Goal: Find specific page/section: Find specific page/section

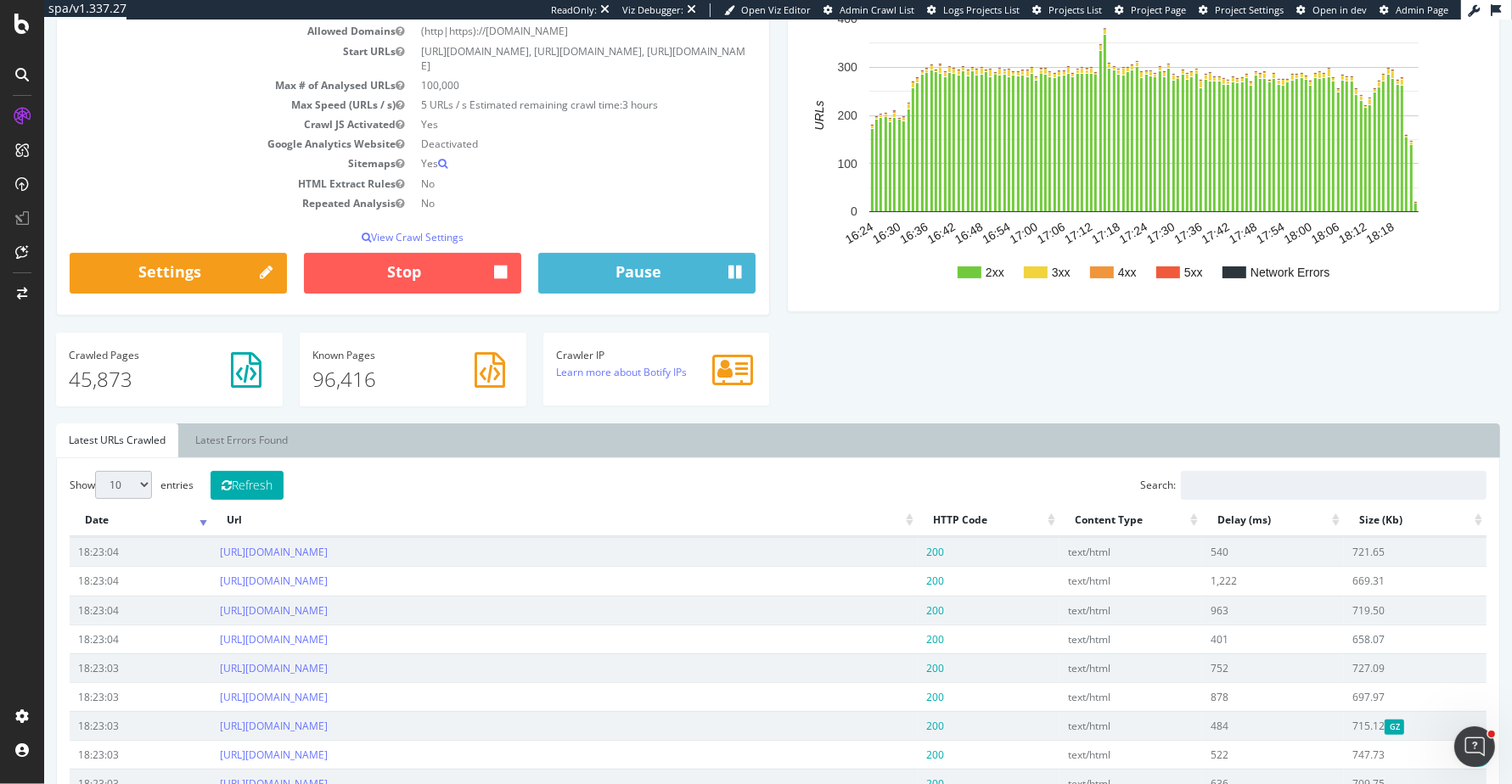
scroll to position [282, 0]
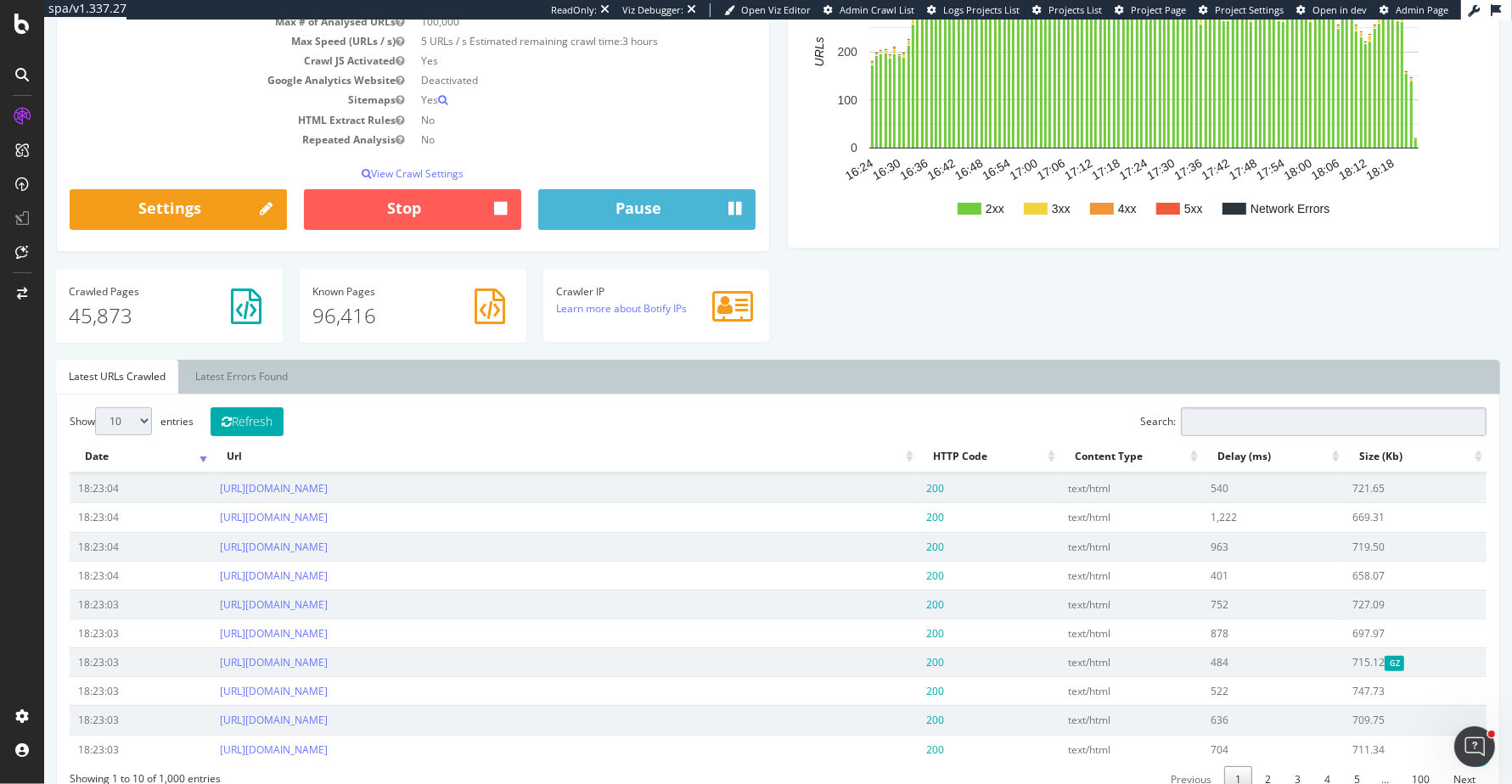
click at [1290, 426] on input "Search:" at bounding box center [1333, 421] width 306 height 29
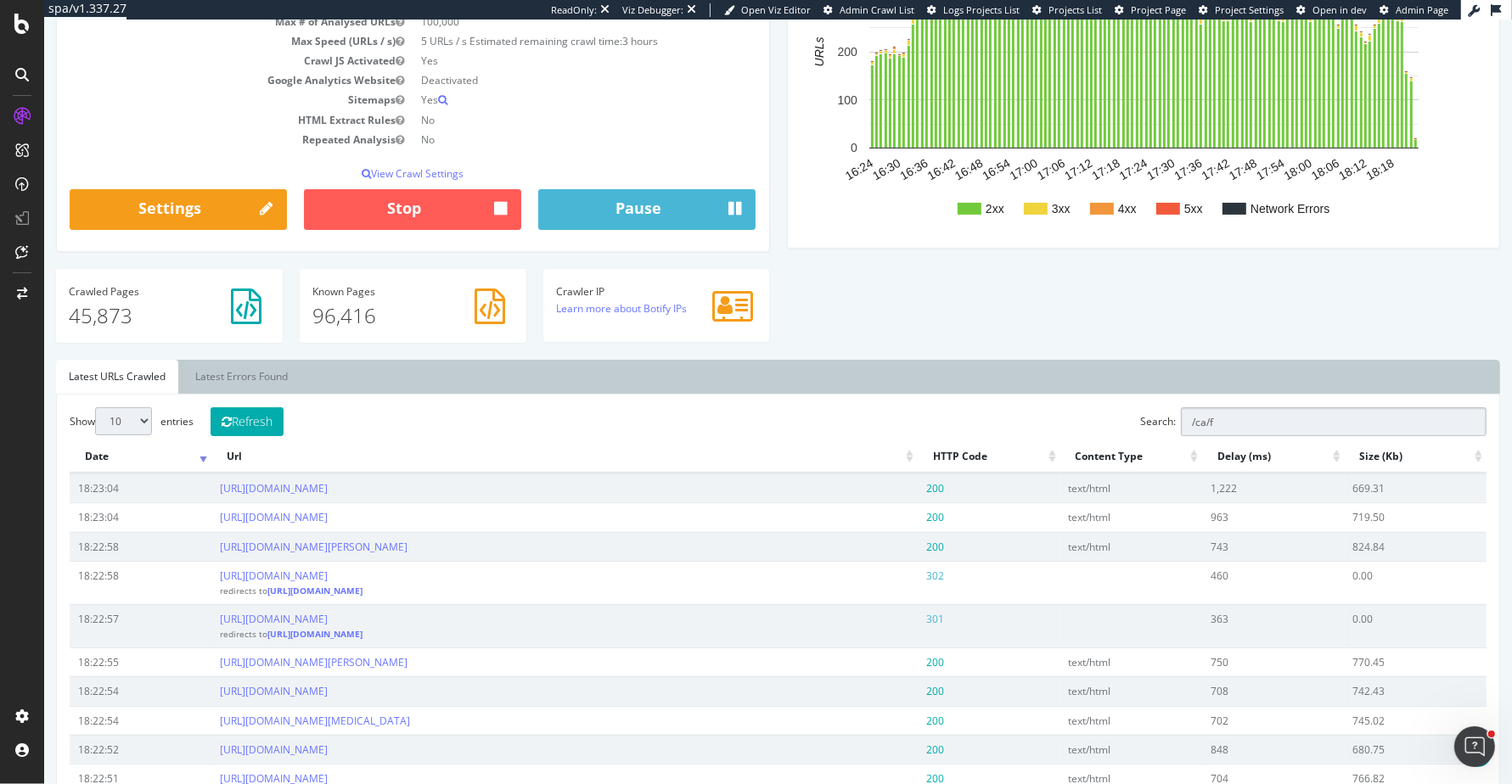
type input "/ca/fr"
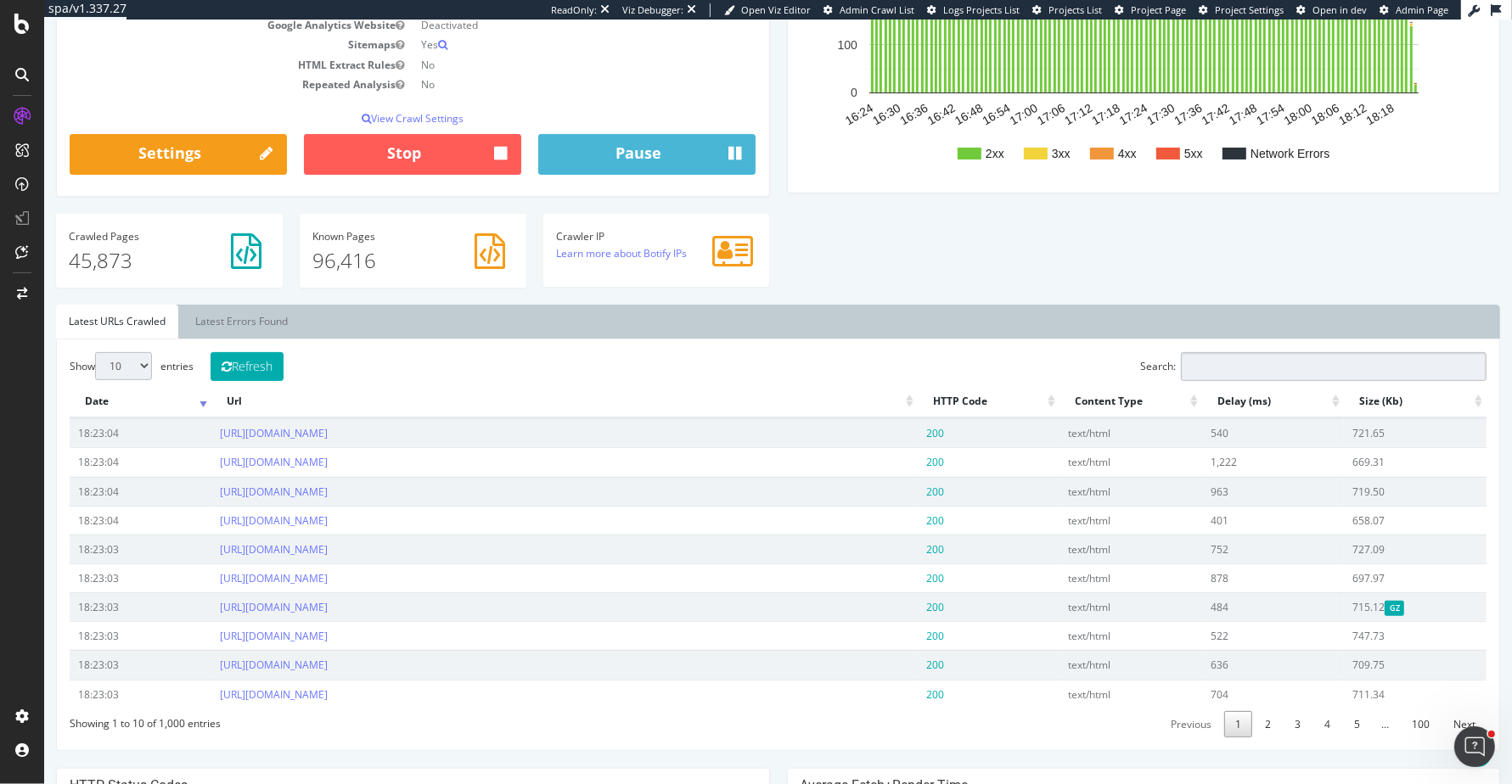
scroll to position [361, 0]
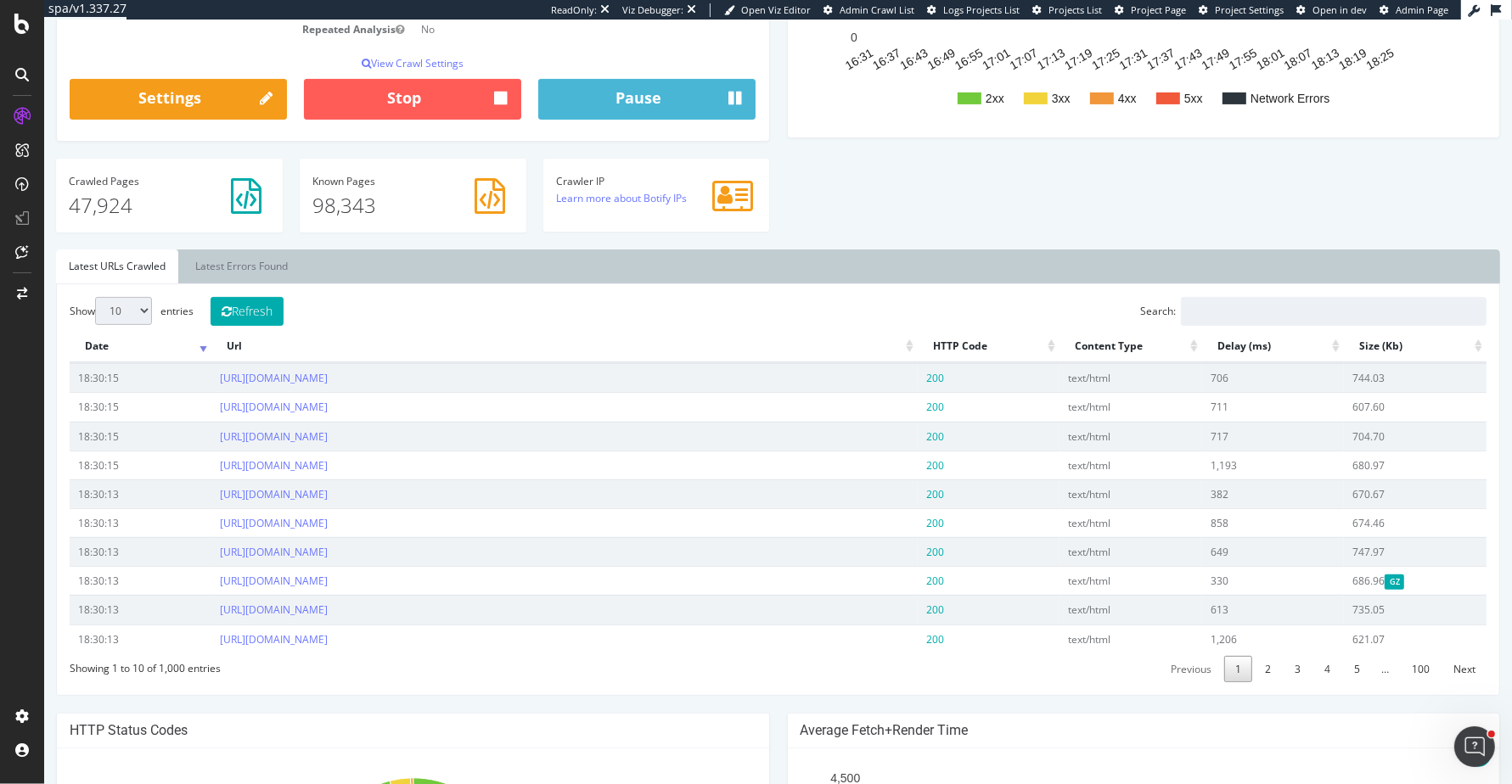
scroll to position [388, 0]
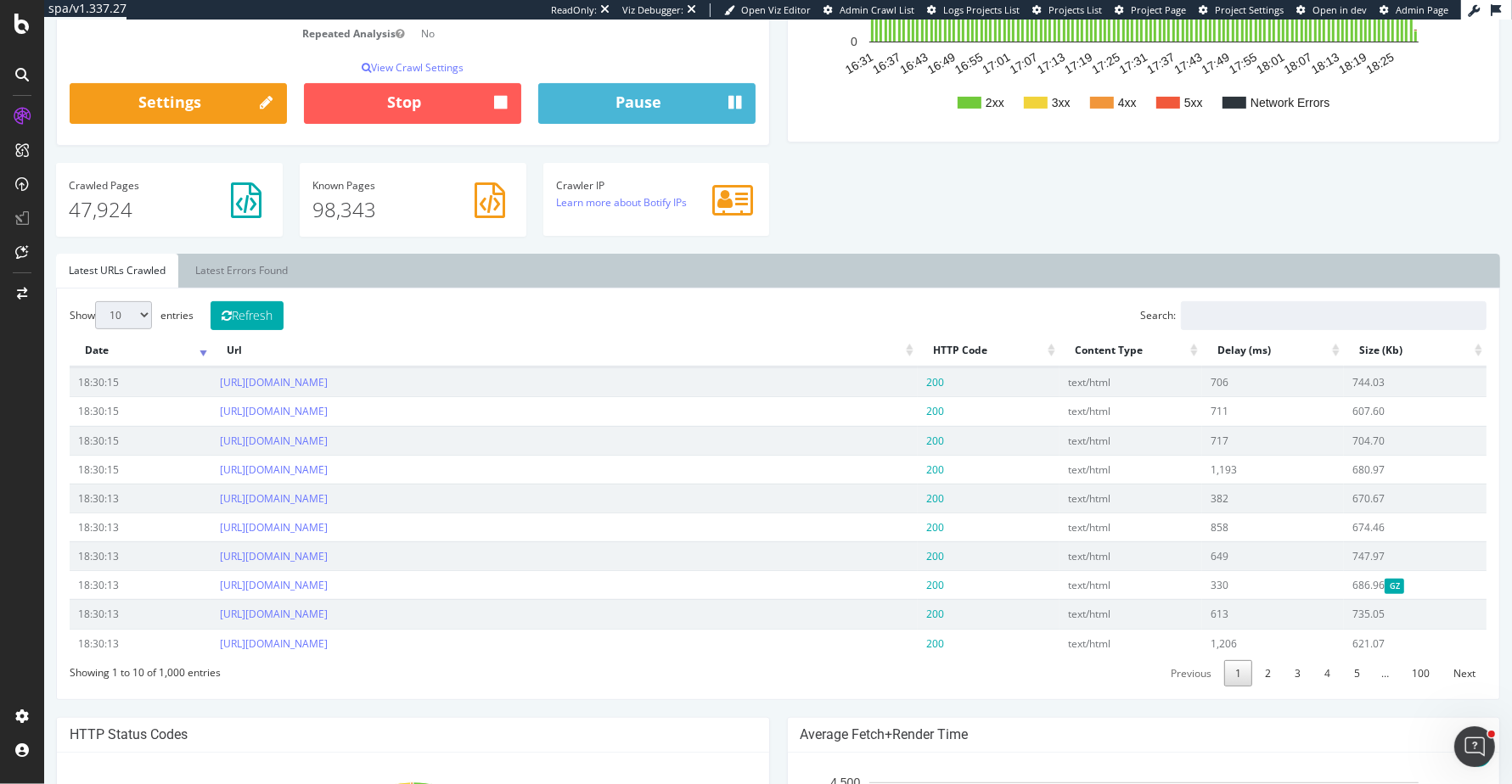
click at [1234, 295] on div "Show 10 25 50 100 entries Refresh Search: Date Url HTTP Code Content Type Delay…" at bounding box center [778, 494] width 1444 height 413
click at [1233, 308] on input "Search:" at bounding box center [1333, 315] width 306 height 29
type input "f"
type input "="
type input "/fr/"
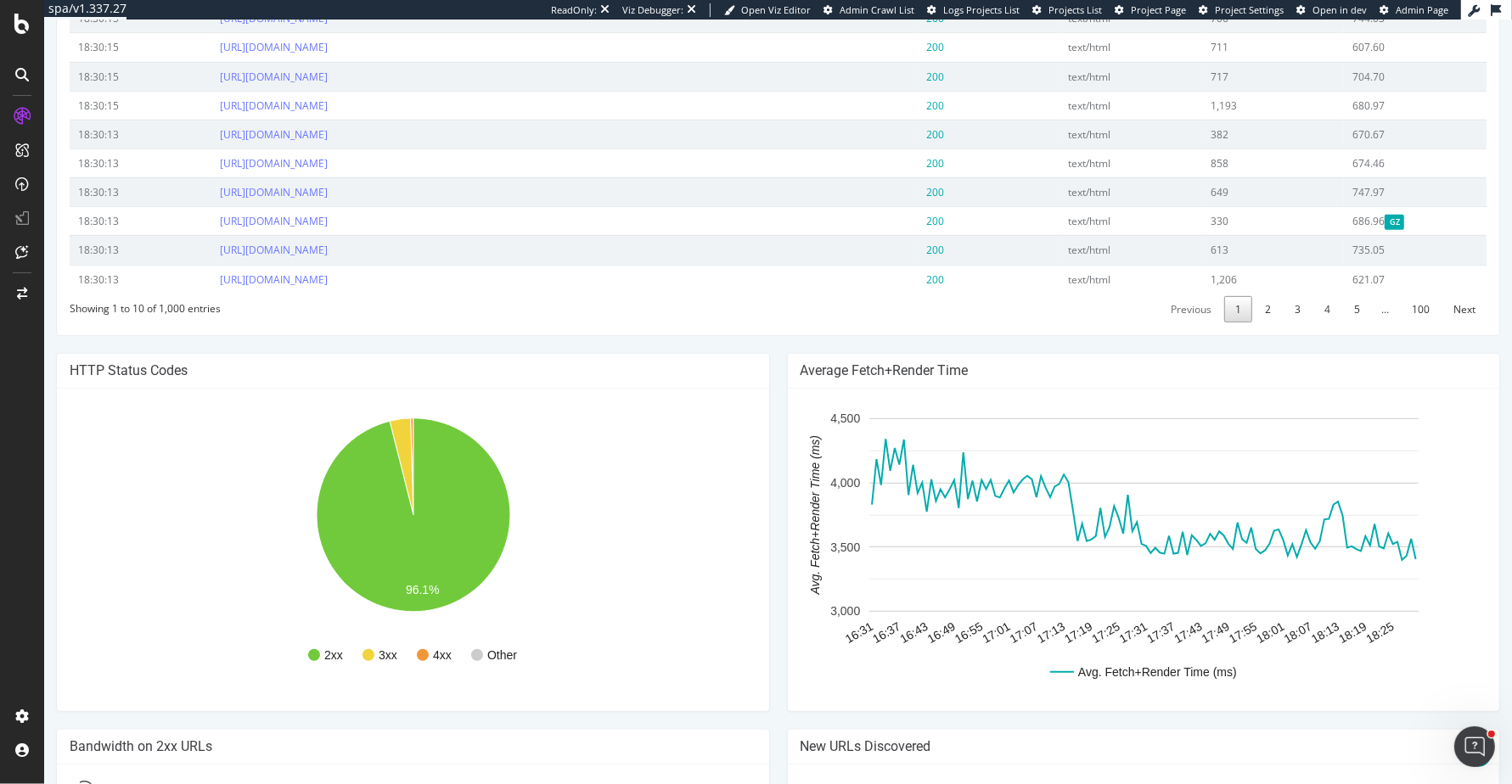
scroll to position [758, 0]
